Goal: Transaction & Acquisition: Purchase product/service

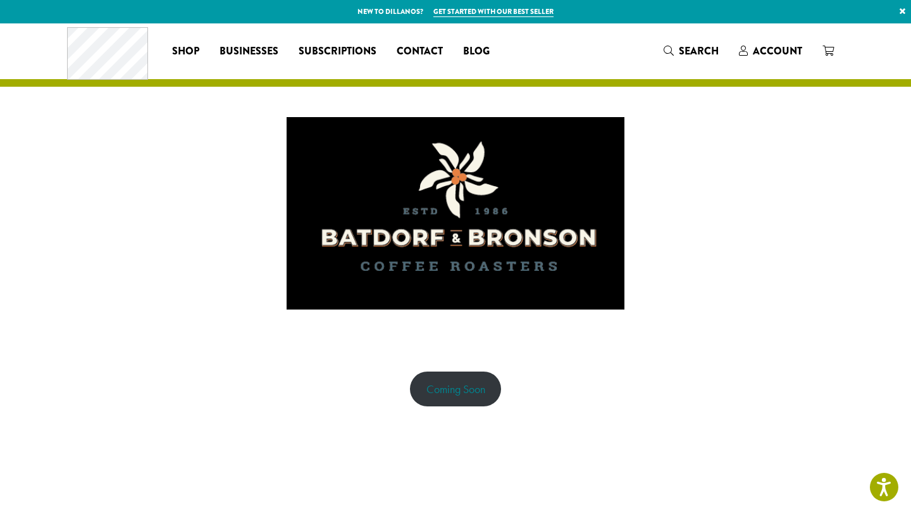
click at [470, 392] on link "Coming Soon" at bounding box center [456, 389] width 92 height 35
click at [428, 264] on img at bounding box center [455, 213] width 337 height 253
click at [466, 385] on link "Coming Soon" at bounding box center [456, 389] width 92 height 35
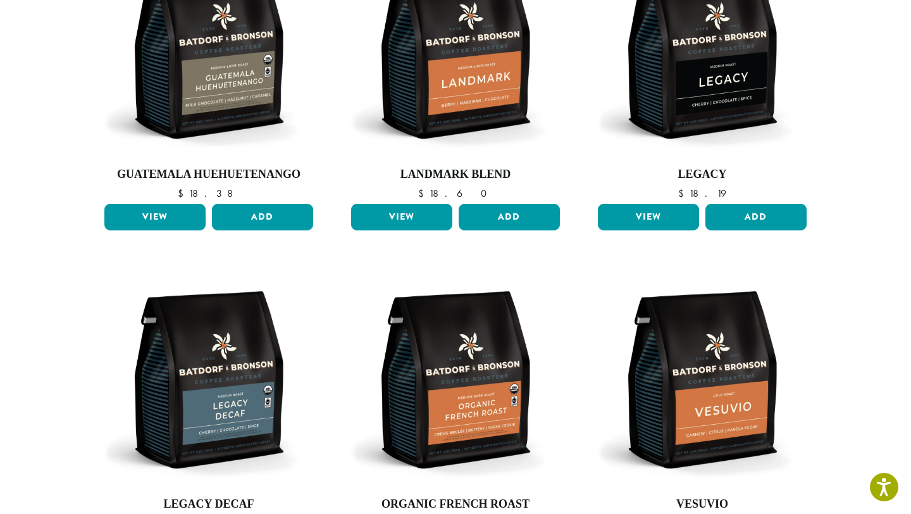
scroll to position [522, 0]
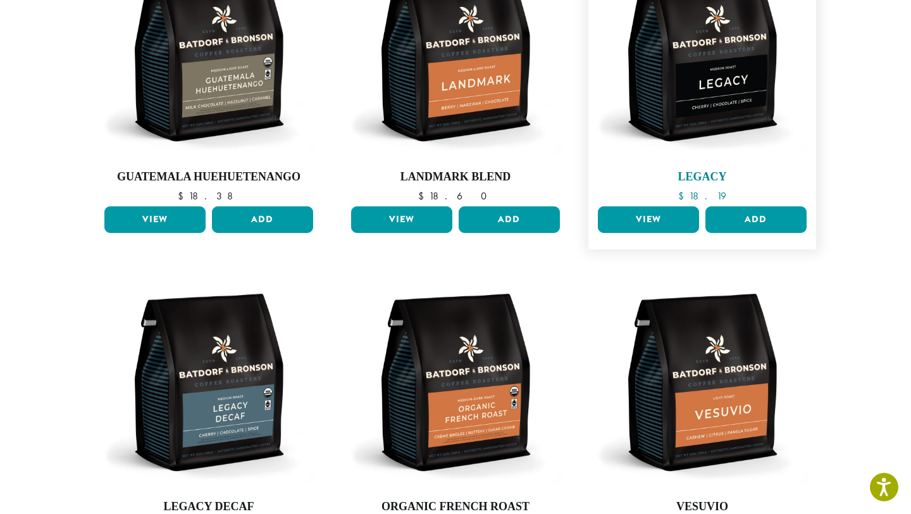
click at [703, 51] on img at bounding box center [702, 52] width 215 height 215
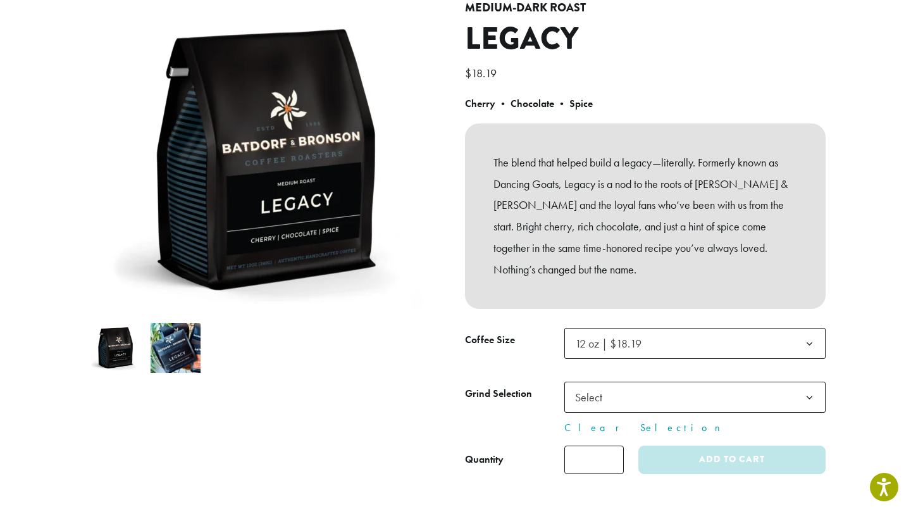
scroll to position [141, 0]
